Goal: Find specific page/section: Find specific page/section

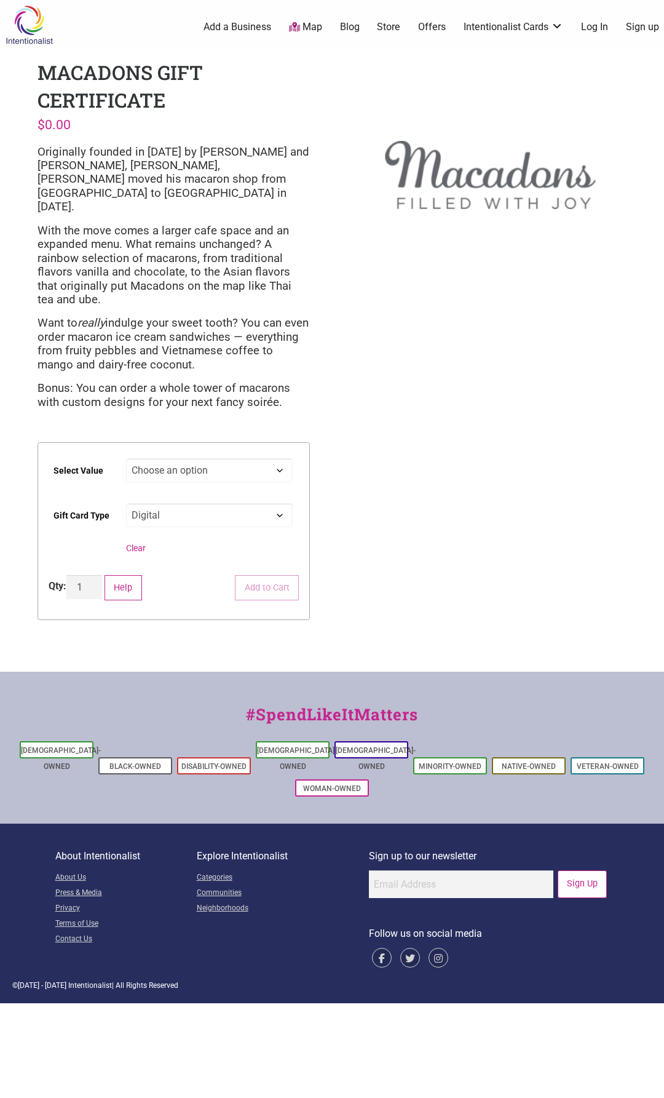
drag, startPoint x: 451, startPoint y: 192, endPoint x: 446, endPoint y: 187, distance: 7.0
click at [446, 187] on img at bounding box center [490, 175] width 272 height 232
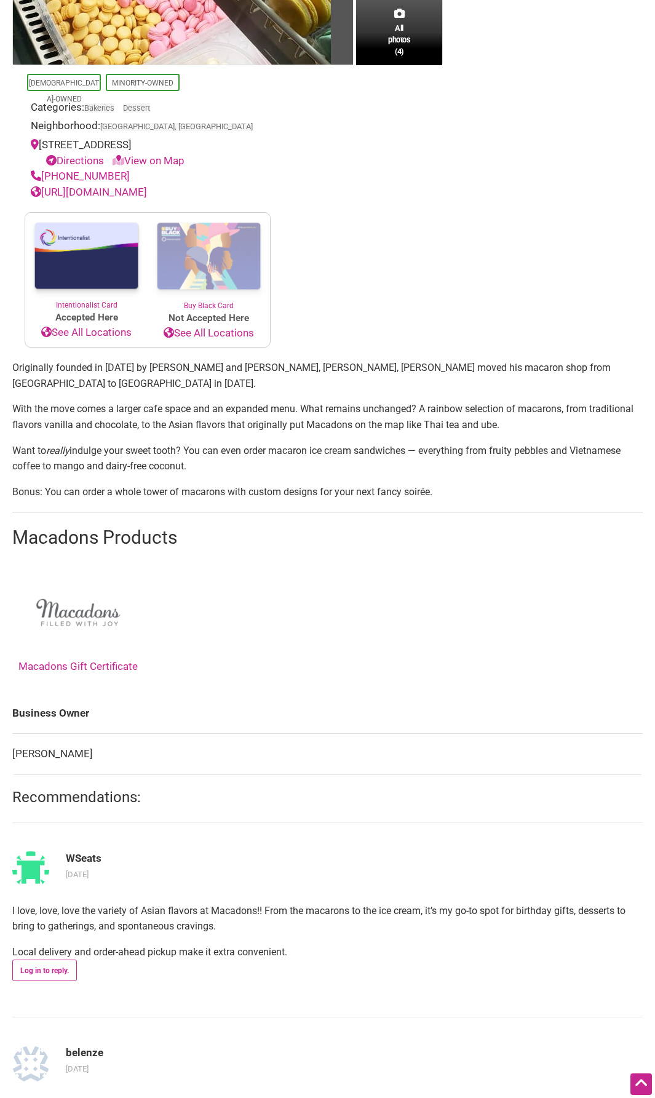
scroll to position [123, 0]
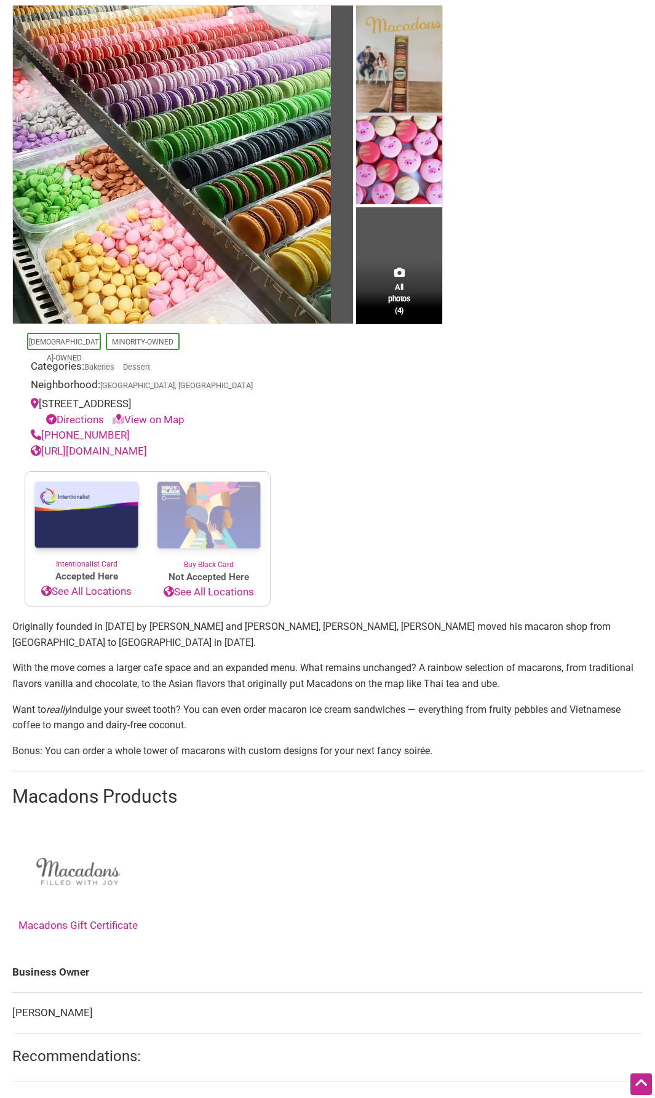
click at [394, 73] on img at bounding box center [399, 61] width 86 height 111
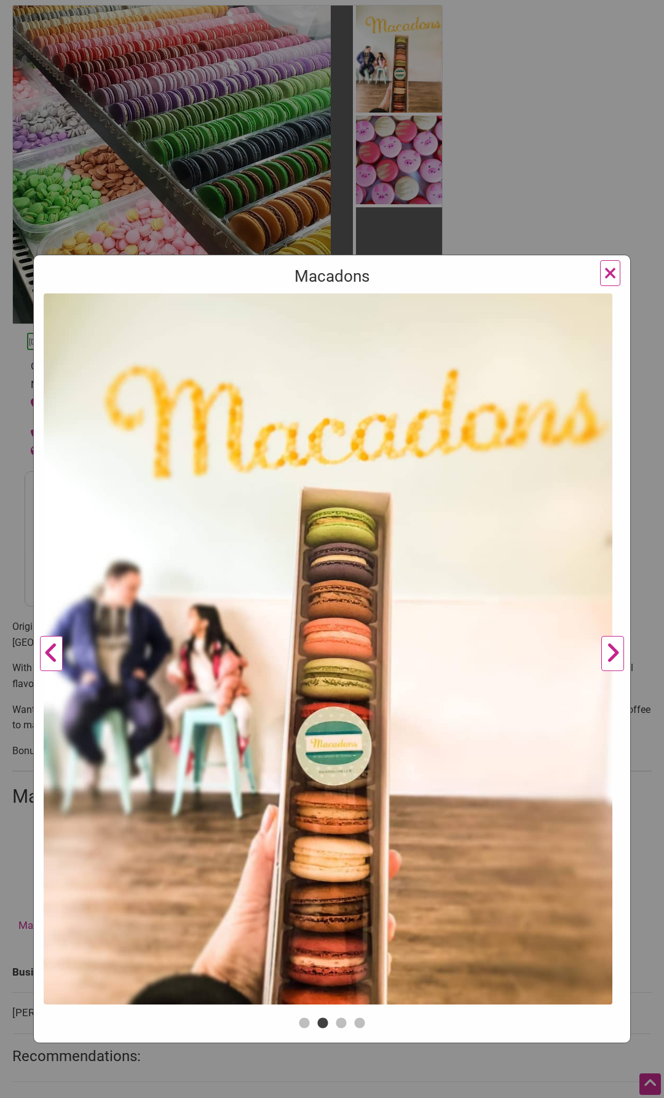
click at [395, 740] on img at bounding box center [328, 648] width 569 height 711
drag, startPoint x: 598, startPoint y: 275, endPoint x: 570, endPoint y: 296, distance: 35.1
click at [604, 275] on span "×" at bounding box center [610, 272] width 13 height 29
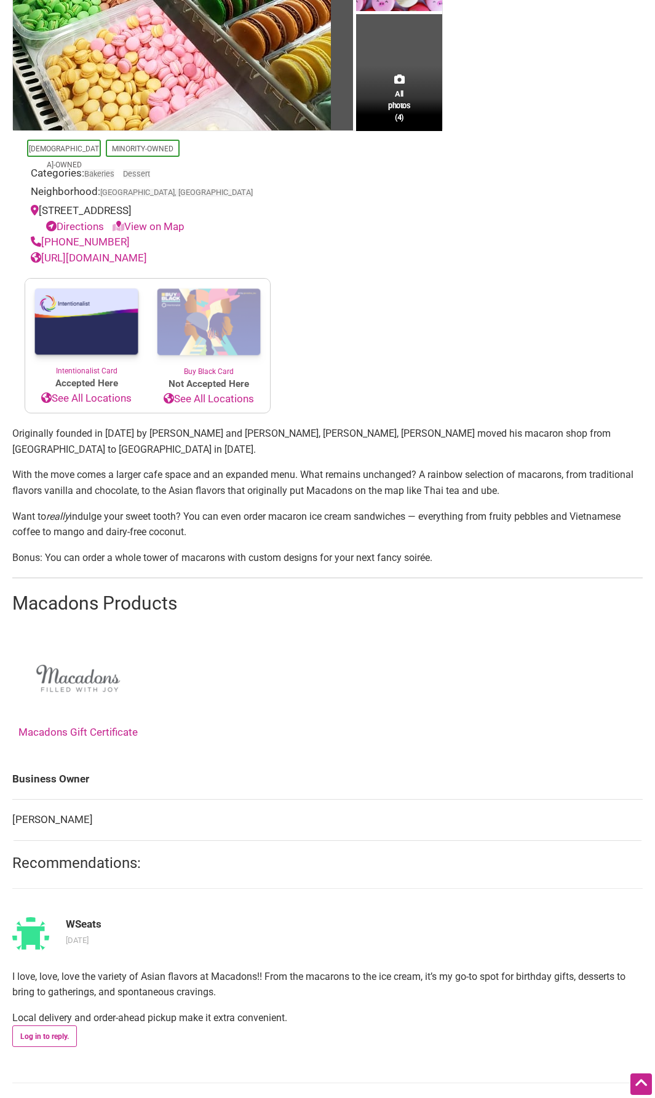
scroll to position [369, 0]
